Goal: Transaction & Acquisition: Subscribe to service/newsletter

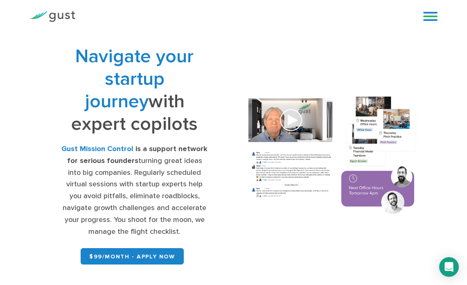
click at [425, 16] on link at bounding box center [430, 16] width 14 height 12
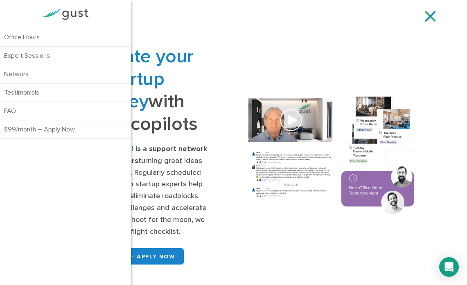
click at [256, 44] on div "Navigate your startup journey with expert copilots Gust Mission Control is a su…" at bounding box center [233, 156] width 408 height 246
click at [431, 13] on link at bounding box center [430, 16] width 14 height 12
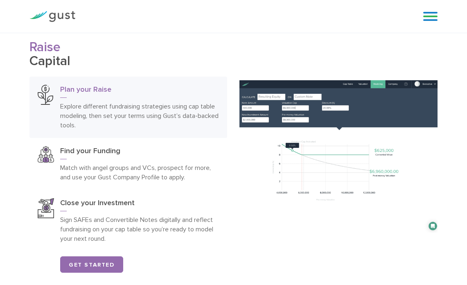
scroll to position [981, 0]
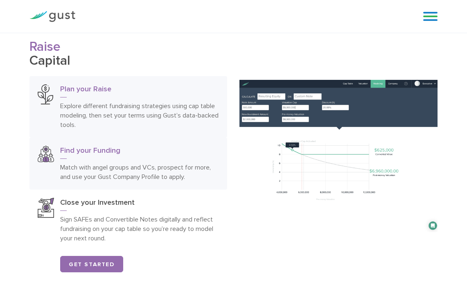
click at [85, 170] on p "Match with angel groups and VCs, prospect for more, and use your Gust Company P…" at bounding box center [139, 171] width 159 height 19
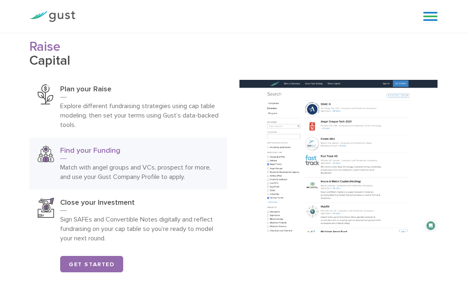
click at [261, 179] on img at bounding box center [338, 156] width 198 height 152
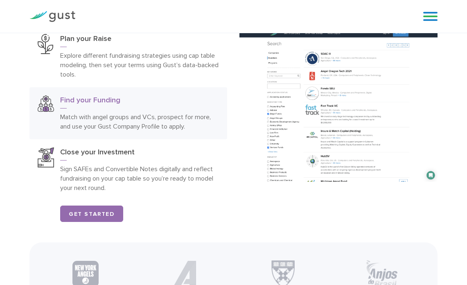
scroll to position [1055, 0]
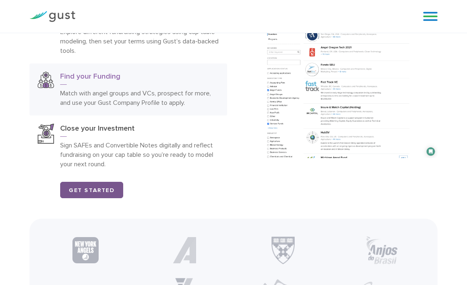
click at [91, 187] on link "Get Started" at bounding box center [91, 190] width 63 height 16
